Goal: Ask a question: Seek information or help from site administrators or community

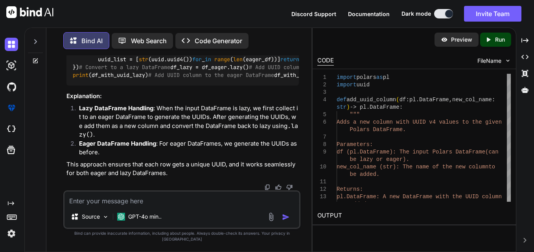
scroll to position [2215, 0]
click at [209, 206] on textarea at bounding box center [181, 199] width 235 height 14
click at [213, 206] on textarea at bounding box center [181, 199] width 235 height 14
type textarea "w"
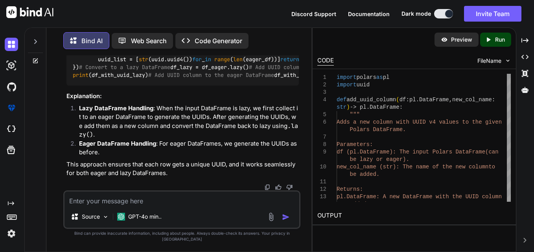
type textarea "x"
type textarea "wh"
type textarea "x"
type textarea "wha"
type textarea "x"
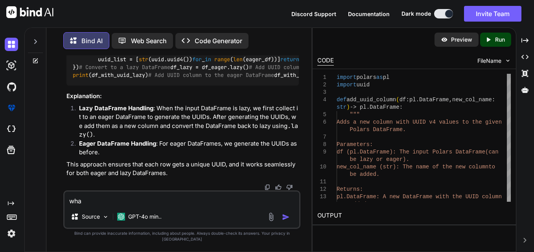
type textarea "what"
type textarea "x"
type textarea "what"
type textarea "x"
type textarea "what t"
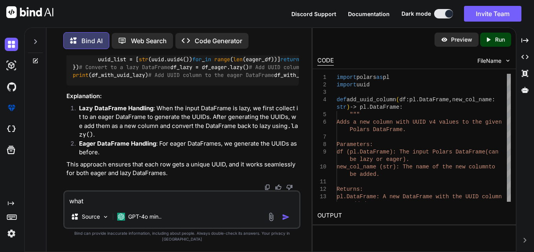
type textarea "x"
type textarea "what th"
type textarea "x"
type textarea "what thi"
type textarea "x"
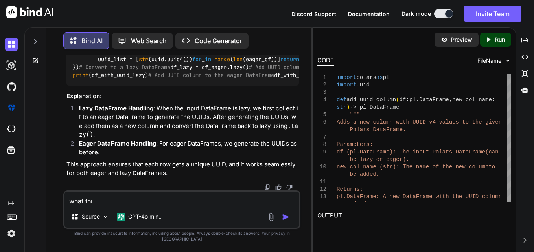
type textarea "what this"
type textarea "x"
type textarea "what this"
type textarea "x"
type textarea "what this w"
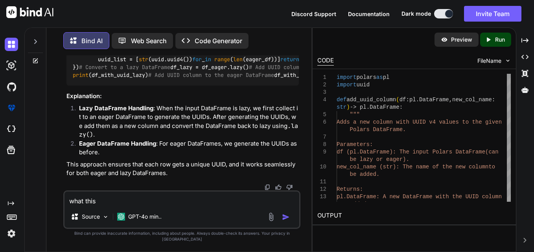
type textarea "x"
type textarea "what this wi"
type textarea "x"
type textarea "what this wil"
type textarea "x"
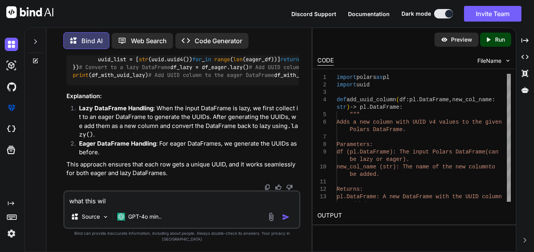
type textarea "what this will"
type textarea "x"
type textarea "what this will"
type textarea "x"
type textarea "what this will d"
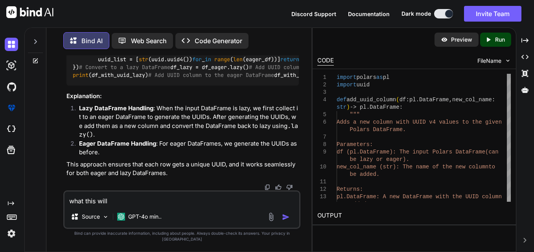
type textarea "x"
type textarea "what this will do"
type textarea "x"
type textarea "what this will do"
type textarea "x"
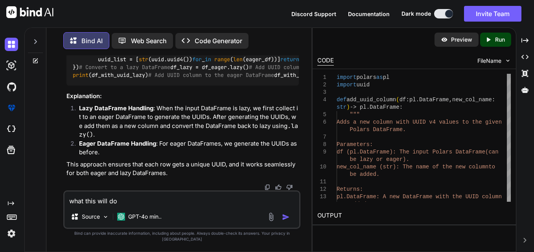
paste textarea "ERRORMESSAGE.append({tempDict['nodeId'] : repr(error_message)}) ErrorMessageDic…"
type textarea "what this will do ERRORMESSAGE.append({tempDict['nodeId'] : repr(error_message)…"
type textarea "x"
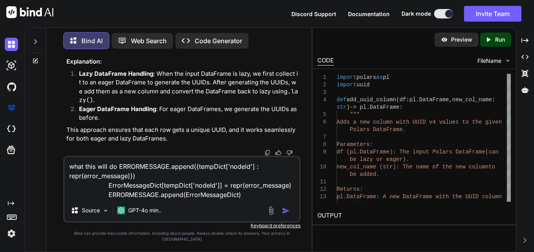
type textarea "what this will do ERRORMESSAGE.append({tempDict['nodeId'] : repr(error_message)…"
type textarea "x"
type textarea "what this will do ERRORMESSAGE.append({tempDict['nodeId'] : repr(error_message)…"
type textarea "x"
type textarea "what this will do ERRORMESSAGE.append({tempDict['nodeId'] : repr(error_message)…"
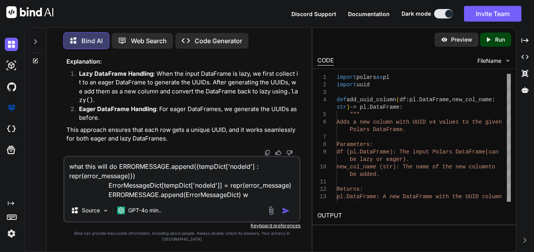
type textarea "x"
type textarea "what this will do ERRORMESSAGE.append({tempDict['nodeId'] : repr(error_message)…"
type textarea "x"
type textarea "what this will do ERRORMESSAGE.append({tempDict['nodeId'] : repr(error_message)…"
type textarea "x"
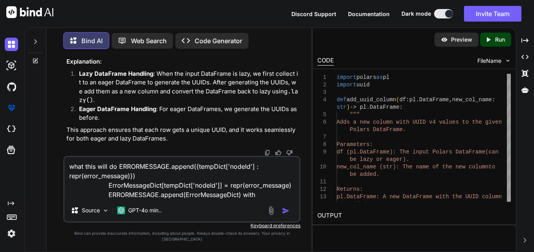
type textarea "what this will do ERRORMESSAGE.append({tempDict['nodeId'] : repr(error_message)…"
type textarea "x"
type textarea "what this will do ERRORMESSAGE.append({tempDict['nodeId'] : repr(error_message)…"
type textarea "x"
type textarea "what this will do ERRORMESSAGE.append({tempDict['nodeId'] : repr(error_message)…"
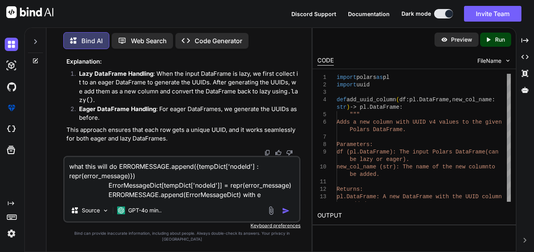
type textarea "x"
type textarea "what this will do ERRORMESSAGE.append({tempDict['nodeId'] : repr(error_message)…"
type textarea "x"
type textarea "what this will do ERRORMESSAGE.append({tempDict['nodeId'] : repr(error_message)…"
type textarea "x"
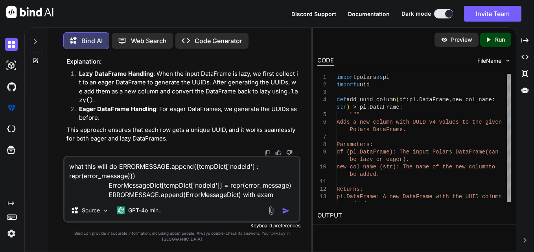
type textarea "what this will do ERRORMESSAGE.append({tempDict['nodeId'] : repr(error_message)…"
type textarea "x"
type textarea "what this will do ERRORMESSAGE.append({tempDict['nodeId'] : repr(error_message)…"
type textarea "x"
type textarea "what this will do ERRORMESSAGE.append({tempDict['nodeId'] : repr(error_message)…"
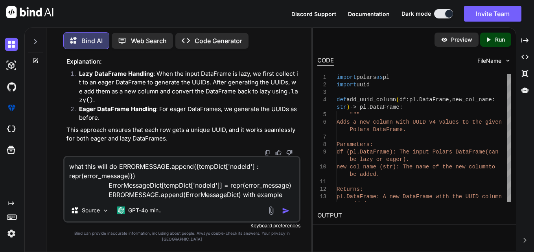
type textarea "x"
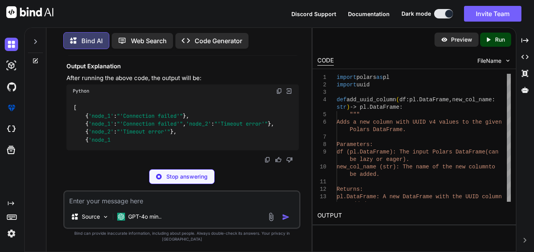
scroll to position [2666, 0]
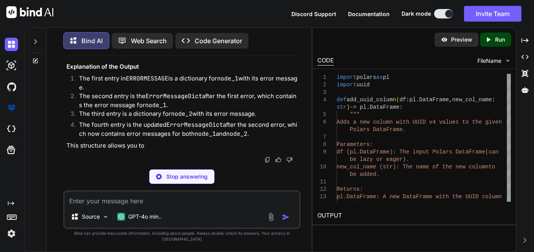
type textarea "x"
type textarea "ERRORMESSAGE.append({tempDict['nodeId']: repr(error_message)}) ErrorMessageDict…"
type textarea "x"
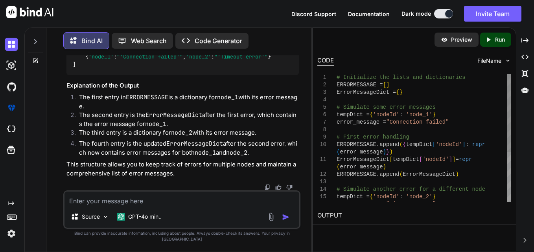
drag, startPoint x: 123, startPoint y: 96, endPoint x: 136, endPoint y: 104, distance: 15.7
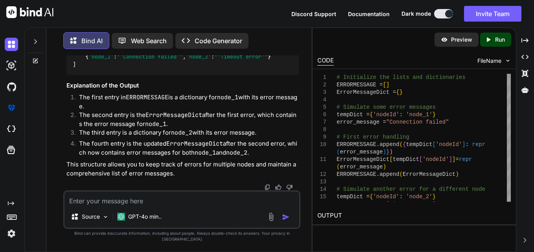
scroll to position [2674, 0]
drag, startPoint x: 136, startPoint y: 104, endPoint x: 120, endPoint y: 122, distance: 24.2
drag, startPoint x: 120, startPoint y: 122, endPoint x: 116, endPoint y: 133, distance: 11.8
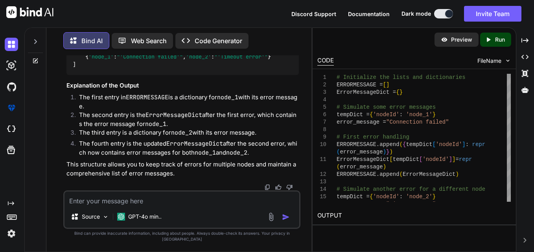
drag, startPoint x: 116, startPoint y: 133, endPoint x: 112, endPoint y: 145, distance: 12.3
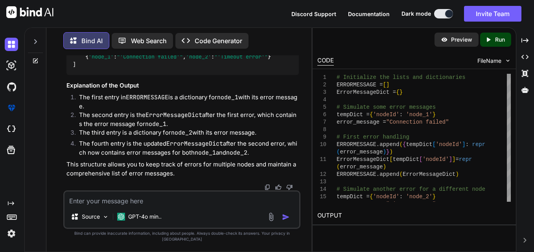
drag, startPoint x: 122, startPoint y: 179, endPoint x: 155, endPoint y: 174, distance: 32.7
drag, startPoint x: 155, startPoint y: 174, endPoint x: 123, endPoint y: 157, distance: 35.6
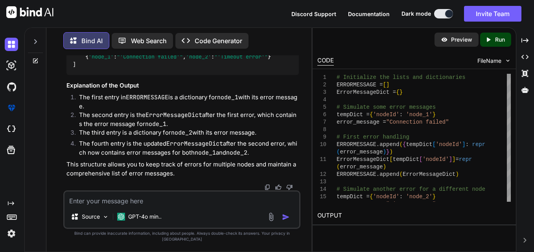
drag, startPoint x: 171, startPoint y: 152, endPoint x: 221, endPoint y: 152, distance: 49.6
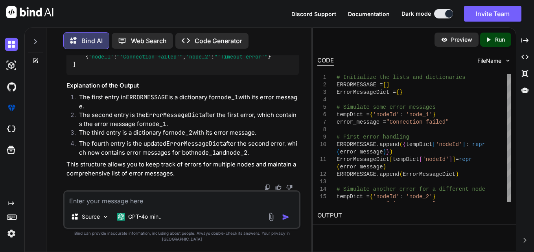
drag, startPoint x: 147, startPoint y: 162, endPoint x: 144, endPoint y: 173, distance: 11.5
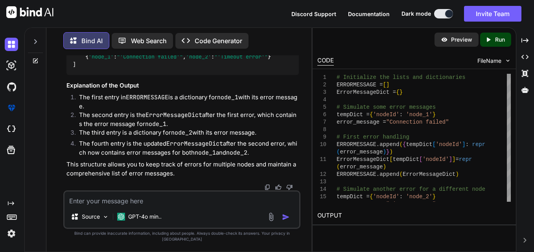
drag, startPoint x: 201, startPoint y: 130, endPoint x: 178, endPoint y: 157, distance: 35.7
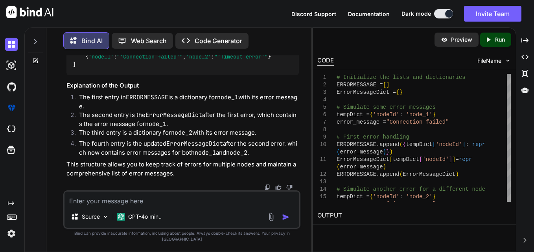
drag, startPoint x: 206, startPoint y: 107, endPoint x: 177, endPoint y: 116, distance: 31.1
drag, startPoint x: 177, startPoint y: 116, endPoint x: 170, endPoint y: 127, distance: 12.7
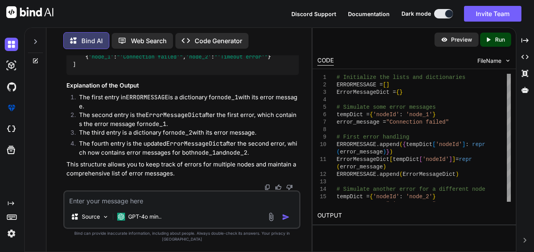
click at [219, 206] on textarea at bounding box center [181, 199] width 235 height 14
paste textarea "def hobs_pose_explode( df,deli, length,pos,val): logger = get_logger(__name__) …"
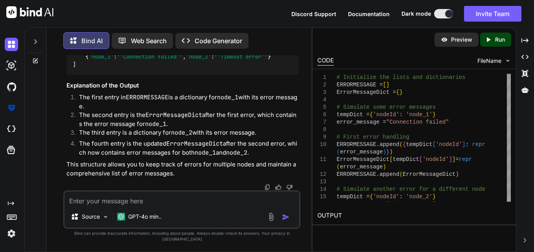
type textarea "def hobs_pose_explode( df,deli, length,pos,val): logger = get_logger(__name__) …"
type textarea "x"
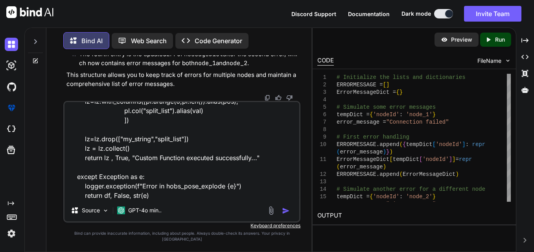
type textarea "def hobs_pose_explode( df,deli, length,pos,val): logger = get_logger(__name__) …"
type textarea "x"
type textarea "def hobs_pose_explode( df,deli, length,pos,val): logger = get_logger(__name__) …"
type textarea "x"
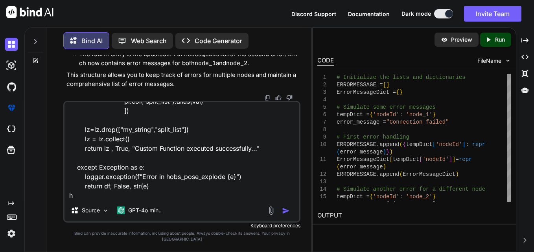
type textarea "def hobs_pose_explode( df,deli, length,pos,val): logger = get_logger(__name__) …"
type textarea "x"
type textarea "def hobs_pose_explode( df,deli, length,pos,val): logger = get_logger(__name__) …"
type textarea "x"
type textarea "def hobs_pose_explode( df,deli, length,pos,val): logger = get_logger(__name__) …"
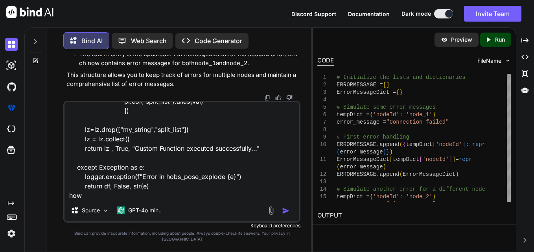
type textarea "x"
type textarea "def hobs_pose_explode( df,deli, length,pos,val): logger = get_logger(__name__) …"
type textarea "x"
type textarea "def hobs_pose_explode( df,deli, length,pos,val): logger = get_logger(__name__) …"
type textarea "x"
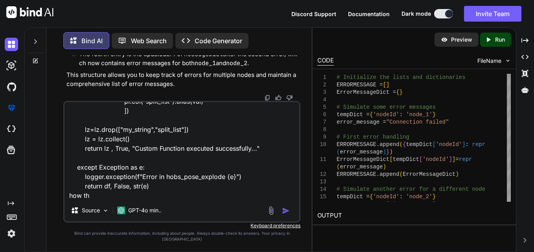
type textarea "def hobs_pose_explode( df,deli, length,pos,val): logger = get_logger(__name__) …"
type textarea "x"
type textarea "def hobs_pose_explode( df,deli, length,pos,val): logger = get_logger(__name__) …"
type textarea "x"
type textarea "def hobs_pose_explode( df,deli, length,pos,val): logger = get_logger(__name__) …"
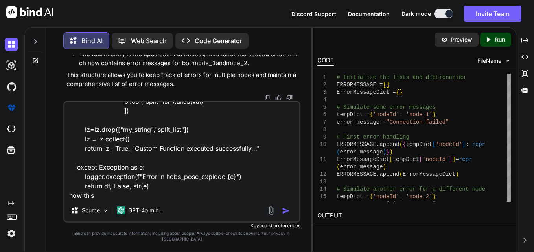
type textarea "x"
type textarea "def hobs_pose_explode( df,deli, length,pos,val): logger = get_logger(__name__) …"
type textarea "x"
type textarea "def hobs_pose_explode( df,deli, length,pos,val): logger = get_logger(__name__) …"
type textarea "x"
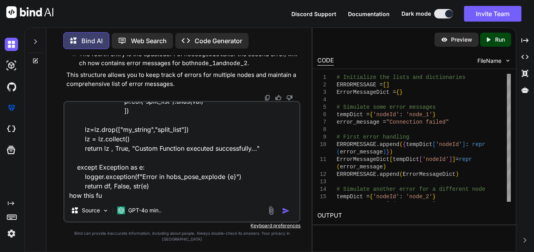
type textarea "def hobs_pose_explode( df,deli, length,pos,val): logger = get_logger(__name__) …"
type textarea "x"
type textarea "def hobs_pose_explode( df,deli, length,pos,val): logger = get_logger(__name__) …"
type textarea "x"
type textarea "def hobs_pose_explode( df,deli, length,pos,val): logger = get_logger(__name__) …"
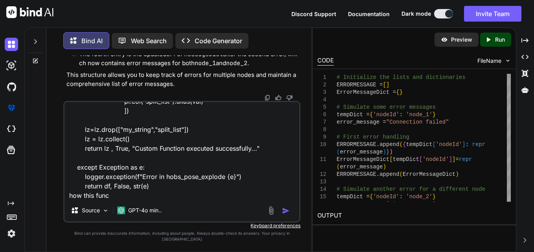
type textarea "x"
type textarea "def hobs_pose_explode( df,deli, length,pos,val): logger = get_logger(__name__) …"
type textarea "x"
type textarea "def hobs_pose_explode( df,deli, length,pos,val): logger = get_logger(__name__) …"
type textarea "x"
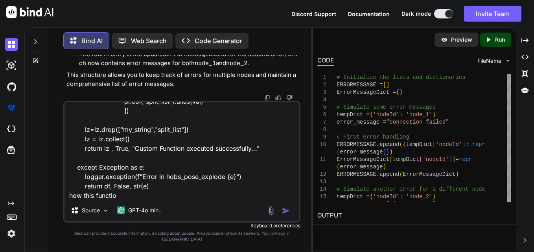
type textarea "def hobs_pose_explode( df,deli, length,pos,val): logger = get_logger(__name__) …"
type textarea "x"
type textarea "def hobs_pose_explode( df,deli, length,pos,val): logger = get_logger(__name__) …"
type textarea "x"
type textarea "def hobs_pose_explode( df,deli, length,pos,val): logger = get_logger(__name__) …"
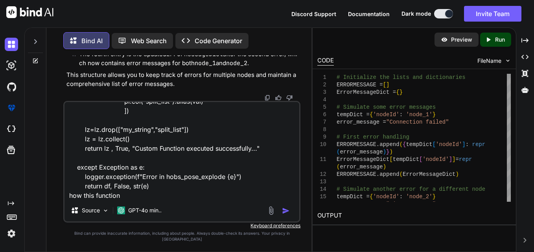
type textarea "x"
type textarea "def hobs_pose_explode( df,deli, length,pos,val): logger = get_logger(__name__) …"
type textarea "x"
type textarea "def hobs_pose_explode( df,deli, length,pos,val): logger = get_logger(__name__) …"
type textarea "x"
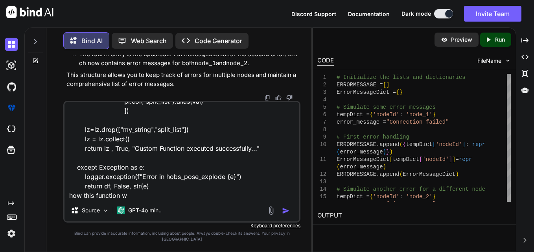
type textarea "def hobs_pose_explode( df,deli, length,pos,val): logger = get_logger(__name__) …"
type textarea "x"
type textarea "def hobs_pose_explode( df,deli, length,pos,val): logger = get_logger(__name__) …"
type textarea "x"
type textarea "def hobs_pose_explode( df,deli, length,pos,val): logger = get_logger(__name__) …"
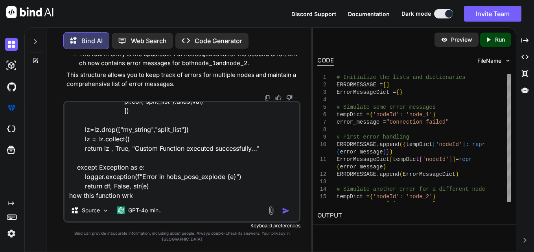
type textarea "x"
type textarea "def hobs_pose_explode( df,deli, length,pos,val): logger = get_logger(__name__) …"
type textarea "x"
type textarea "def hobs_pose_explode( df,deli, length,pos,val): logger = get_logger(__name__) …"
type textarea "x"
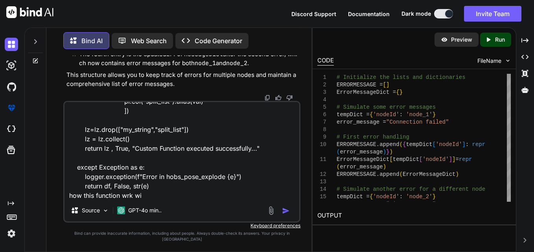
type textarea "def hobs_pose_explode( df,deli, length,pos,val): logger = get_logger(__name__) …"
type textarea "x"
type textarea "def hobs_pose_explode( df,deli, length,pos,val): logger = get_logger(__name__) …"
type textarea "x"
type textarea "def hobs_pose_explode( df,deli, length,pos,val): logger = get_logger(__name__) …"
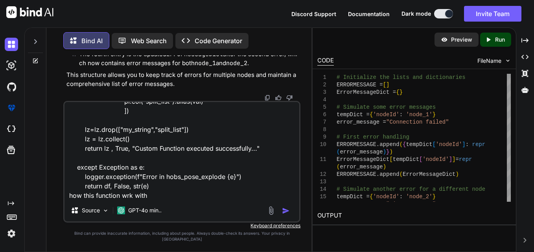
type textarea "x"
type textarea "def hobs_pose_explode( df,deli, length,pos,val): logger = get_logger(__name__) …"
type textarea "x"
type textarea "def hobs_pose_explode( df,deli, length,pos,val): logger = get_logger(__name__) …"
type textarea "x"
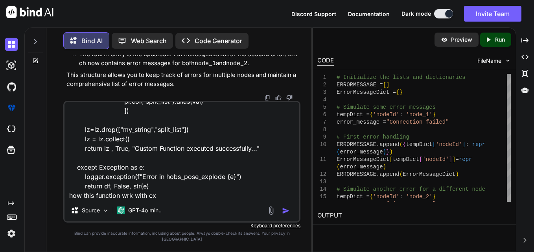
type textarea "def hobs_pose_explode( df,deli, length,pos,val): logger = get_logger(__name__) …"
type textarea "x"
type textarea "def hobs_pose_explode( df,deli, length,pos,val): logger = get_logger(__name__) …"
type textarea "x"
type textarea "def hobs_pose_explode( df,deli, length,pos,val): logger = get_logger(__name__) …"
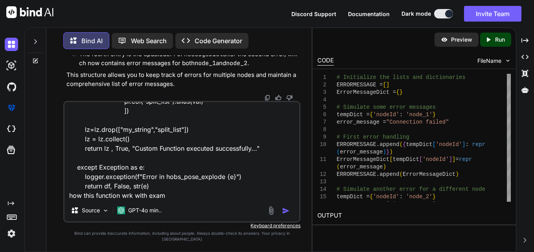
type textarea "x"
type textarea "def hobs_pose_explode( df,deli, length,pos,val): logger = get_logger(__name__) …"
type textarea "x"
type textarea "def hobs_pose_explode( df,deli, length,pos,val): logger = get_logger(__name__) …"
type textarea "x"
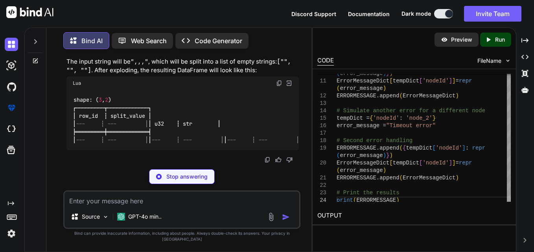
scroll to position [3793, 0]
drag, startPoint x: 120, startPoint y: 110, endPoint x: 112, endPoint y: 117, distance: 10.0
drag, startPoint x: 112, startPoint y: 117, endPoint x: 152, endPoint y: 123, distance: 40.5
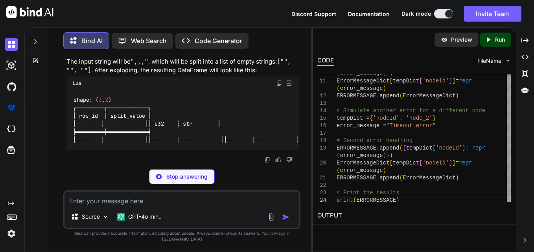
drag, startPoint x: 152, startPoint y: 123, endPoint x: 136, endPoint y: 129, distance: 17.7
drag, startPoint x: 125, startPoint y: 132, endPoint x: 153, endPoint y: 132, distance: 27.1
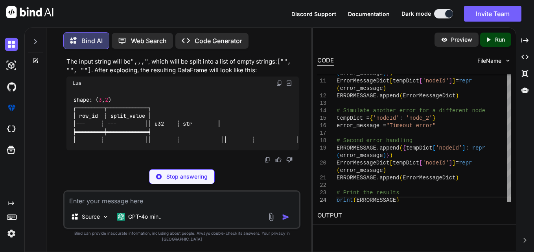
drag, startPoint x: 153, startPoint y: 132, endPoint x: 135, endPoint y: 149, distance: 24.2
drag, startPoint x: 105, startPoint y: 122, endPoint x: 119, endPoint y: 122, distance: 14.6
click at [119, 54] on li "length = 3" at bounding box center [186, 49] width 226 height 9
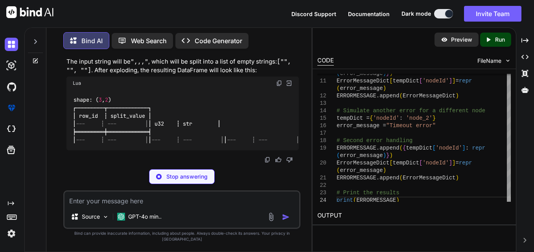
drag, startPoint x: 119, startPoint y: 122, endPoint x: 125, endPoint y: 136, distance: 15.5
click at [125, 75] on p "The input string will be ",,," , which will be split into a list of empty strin…" at bounding box center [182, 66] width 232 height 18
click at [132, 206] on textarea at bounding box center [181, 199] width 235 height 14
type textarea "x"
click at [188, 181] on p "Stop answering" at bounding box center [186, 177] width 41 height 8
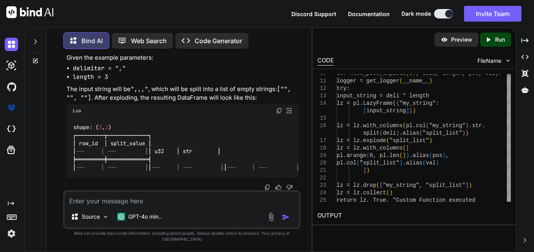
type textarea "position_column = "row_id" value_column = "split_value" result_df, success, mes…"
type textarea "x"
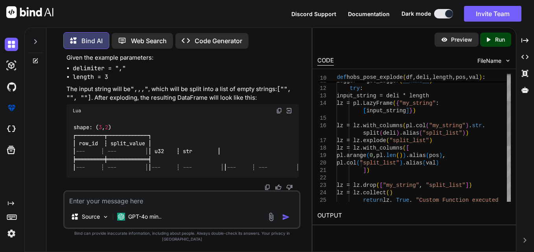
click at [180, 206] on textarea at bounding box center [181, 199] width 235 height 14
type textarea "h"
type textarea "x"
type textarea "he"
type textarea "x"
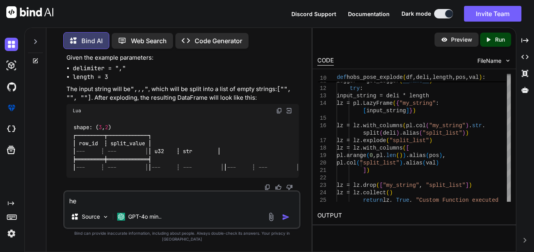
type textarea "her"
type textarea "x"
type textarea "here"
type textarea "x"
type textarea "here"
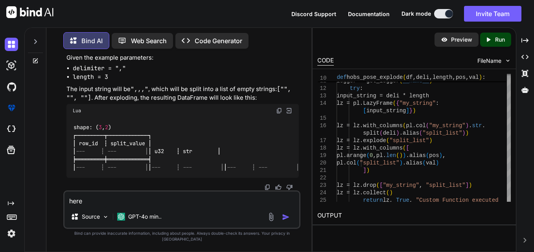
type textarea "x"
type textarea "here i"
type textarea "x"
type textarea "here in"
type textarea "x"
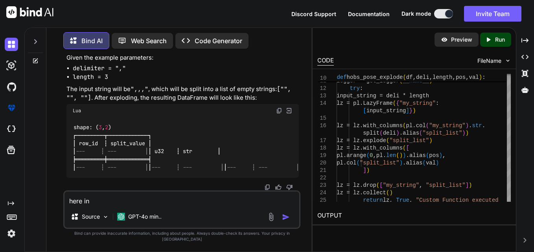
type textarea "here in"
type textarea "x"
type textarea "here in l"
type textarea "x"
type textarea "here in le"
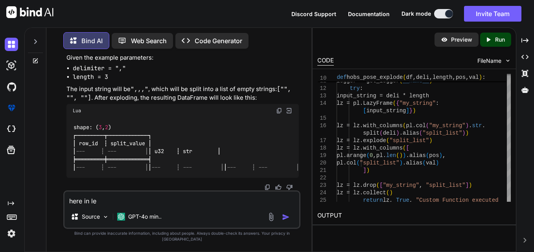
type textarea "x"
type textarea "here in len"
type textarea "x"
type textarea "here in [GEOGRAPHIC_DATA]"
type textarea "x"
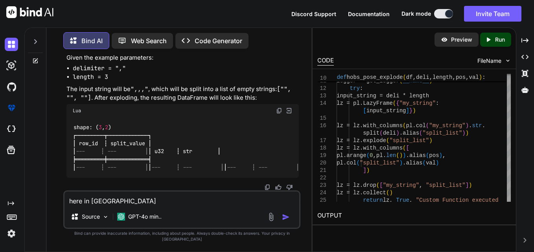
type textarea "here in [GEOGRAPHIC_DATA]"
type textarea "x"
type textarea "here in length"
type textarea "x"
type textarea "here in length"
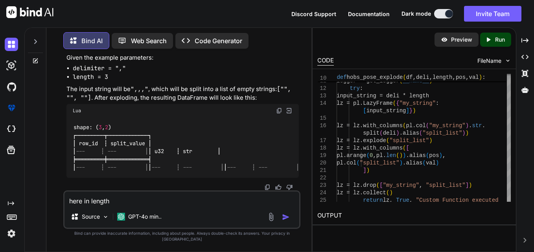
type textarea "x"
type textarea "here in length t"
type textarea "x"
type textarea "here in length th"
type textarea "x"
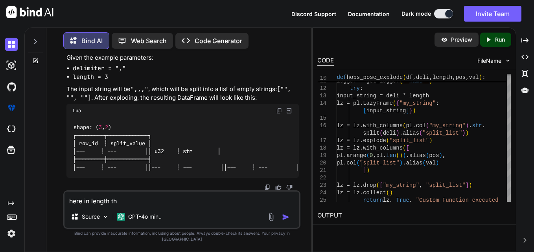
type textarea "here in length the"
type textarea "x"
type textarea "here in length the"
type textarea "x"
type textarea "here in length the s"
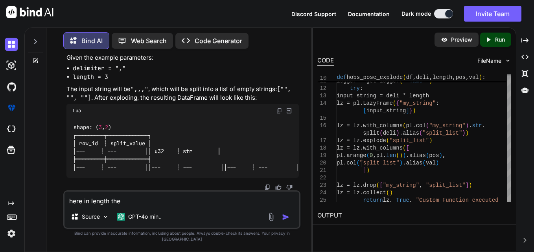
type textarea "x"
type textarea "here in length the su"
type textarea "x"
type textarea "here in length the s"
type textarea "x"
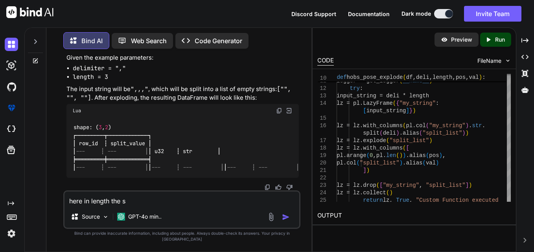
type textarea "here in length the"
type textarea "x"
type textarea "here in length the u"
type textarea "x"
type textarea "here in length the us"
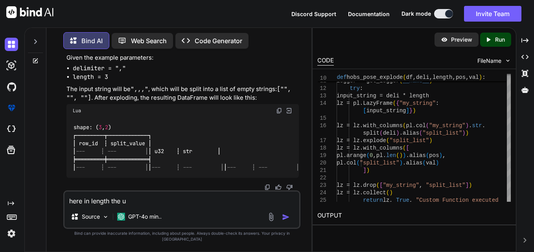
type textarea "x"
type textarea "here in length the use"
type textarea "x"
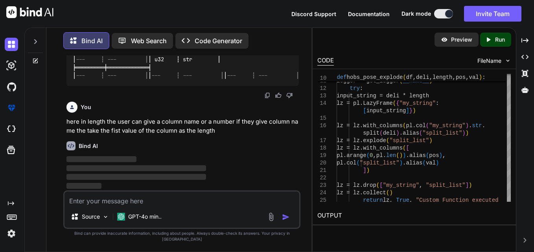
scroll to position [5670, 0]
drag, startPoint x: 218, startPoint y: 150, endPoint x: 230, endPoint y: 172, distance: 24.8
click at [218, 150] on div "Bind AI" at bounding box center [182, 146] width 232 height 9
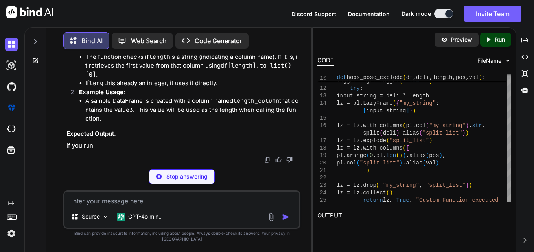
scroll to position [5906, 0]
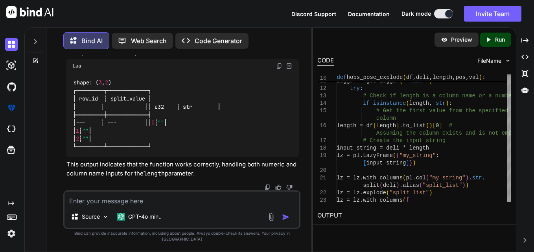
drag, startPoint x: 109, startPoint y: 111, endPoint x: 182, endPoint y: 113, distance: 73.6
drag, startPoint x: 182, startPoint y: 113, endPoint x: 177, endPoint y: 125, distance: 12.5
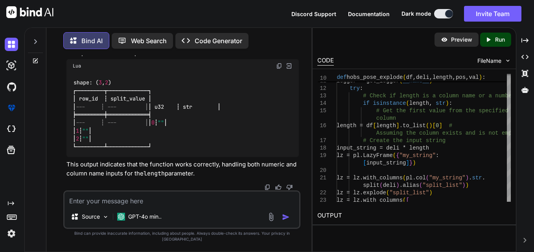
drag, startPoint x: 150, startPoint y: 110, endPoint x: 175, endPoint y: 110, distance: 24.4
drag, startPoint x: 175, startPoint y: 110, endPoint x: 265, endPoint y: 118, distance: 90.8
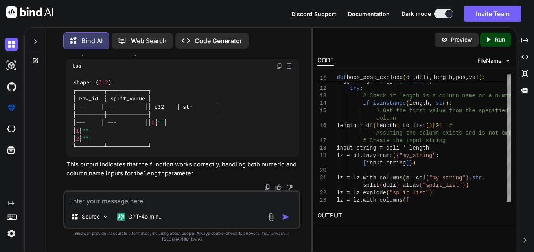
drag, startPoint x: 265, startPoint y: 118, endPoint x: 229, endPoint y: 133, distance: 39.3
drag, startPoint x: 98, startPoint y: 110, endPoint x: 214, endPoint y: 127, distance: 116.5
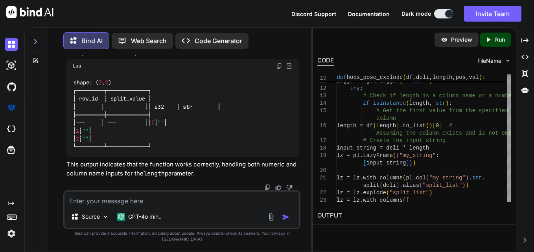
copy code "if isinstance (length, str ): # Get the first value from the specified column l…"
click at [192, 214] on div "Source GPT-4o min.." at bounding box center [181, 210] width 237 height 39
click at [197, 206] on textarea at bounding box center [181, 199] width 235 height 14
paste textarea "if isinstance(length, str): # Get the first value from the specified column len…"
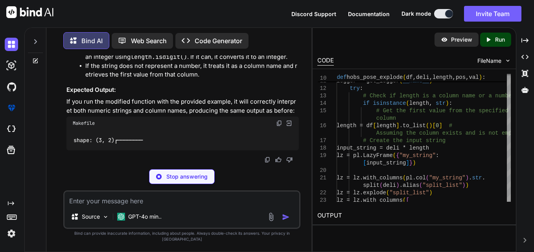
scroll to position [6762, 0]
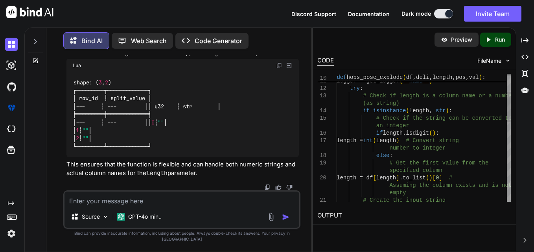
drag, startPoint x: 108, startPoint y: 119, endPoint x: 272, endPoint y: 118, distance: 164.0
drag, startPoint x: 272, startPoint y: 118, endPoint x: 178, endPoint y: 135, distance: 95.9
drag, startPoint x: 114, startPoint y: 127, endPoint x: 188, endPoint y: 133, distance: 74.9
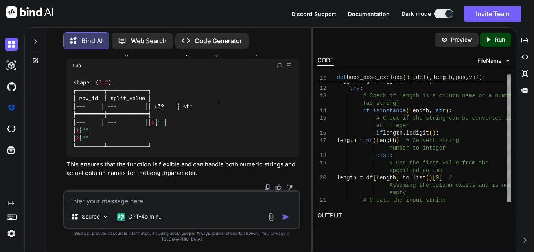
drag, startPoint x: 188, startPoint y: 133, endPoint x: 188, endPoint y: 141, distance: 8.3
drag, startPoint x: 99, startPoint y: 107, endPoint x: 227, endPoint y: 157, distance: 137.2
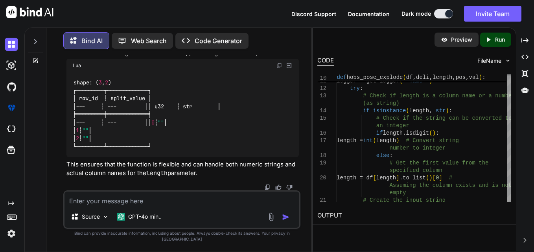
copy code "if isinstance (length, str ): # Check if the string can be converted to an inte…"
drag, startPoint x: 227, startPoint y: 157, endPoint x: 183, endPoint y: 162, distance: 43.6
click at [159, 202] on textarea at bounding box center [181, 199] width 235 height 14
paste textarea "if isinstance(length, str): # Check if the string can be converted to an intege…"
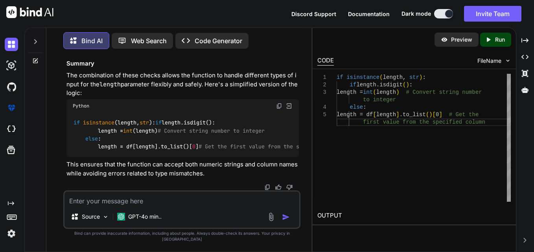
scroll to position [7434, 0]
drag, startPoint x: 171, startPoint y: 160, endPoint x: 251, endPoint y: 161, distance: 80.2
drag, startPoint x: 251, startPoint y: 161, endPoint x: 217, endPoint y: 171, distance: 36.1
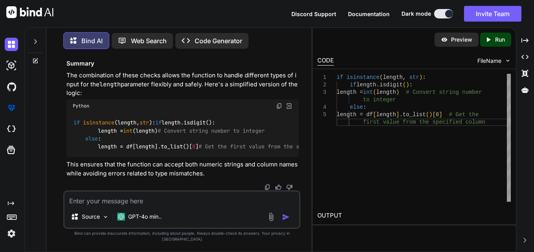
scroll to position [7681, 0]
click at [127, 122] on code "if isinstance (length, str ): if length.isdigit(): length = int (length) # Conv…" at bounding box center [210, 135] width 274 height 32
drag, startPoint x: 127, startPoint y: 122, endPoint x: 85, endPoint y: 121, distance: 42.1
click at [85, 121] on code "if isinstance (length, str ): if length.isdigit(): length = int (length) # Conv…" at bounding box center [210, 135] width 274 height 32
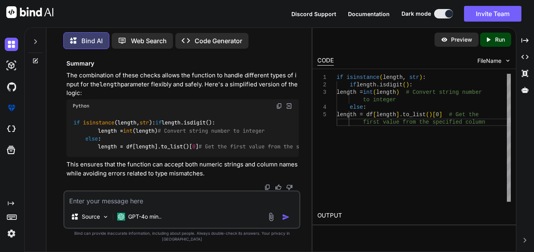
drag, startPoint x: 85, startPoint y: 121, endPoint x: 201, endPoint y: 144, distance: 117.9
click at [201, 144] on code "if isinstance (length, str ): if length.isdigit(): length = int (length) # Conv…" at bounding box center [210, 135] width 274 height 32
copy code "if length.isdigit(): length = int (length) # Convert string number to integer e…"
click at [189, 177] on p "This ensures that the function can accept both numeric strings and column names…" at bounding box center [182, 169] width 232 height 18
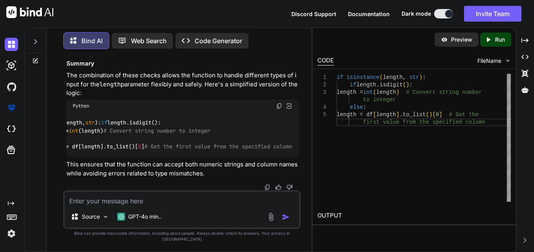
scroll to position [0, 0]
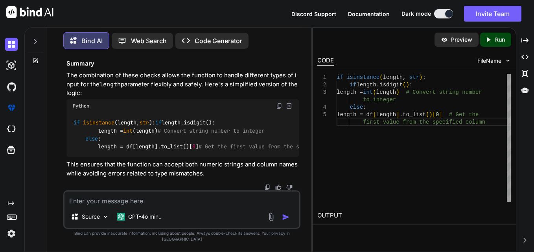
click at [211, 146] on span "# Get the first value from the specified column" at bounding box center [273, 147] width 148 height 7
click at [206, 206] on textarea at bounding box center [181, 199] width 235 height 14
drag, startPoint x: 74, startPoint y: 114, endPoint x: 160, endPoint y: 106, distance: 86.5
click at [160, 113] on div "if isinstance (length, str ): if length.isdigit(): length = int (length) # Conv…" at bounding box center [182, 135] width 232 height 45
copy code "if isinstance (length, str ):"
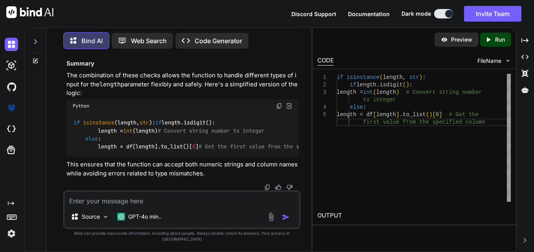
click at [154, 178] on p "This ensures that the function can accept both numeric strings and column names…" at bounding box center [182, 169] width 232 height 18
